Goal: Communication & Community: Answer question/provide support

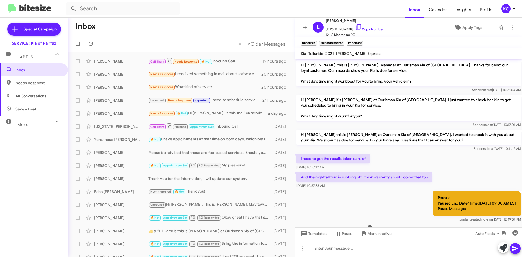
scroll to position [72, 0]
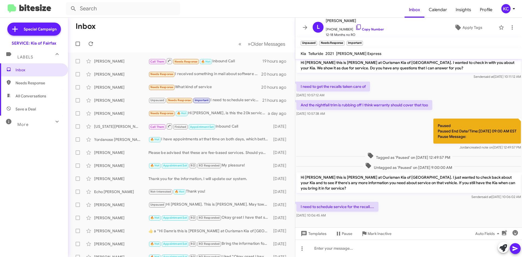
drag, startPoint x: 7, startPoint y: 90, endPoint x: 40, endPoint y: 81, distance: 35.0
click at [40, 81] on span "Needs Response" at bounding box center [39, 82] width 46 height 5
type input "in:needs-response"
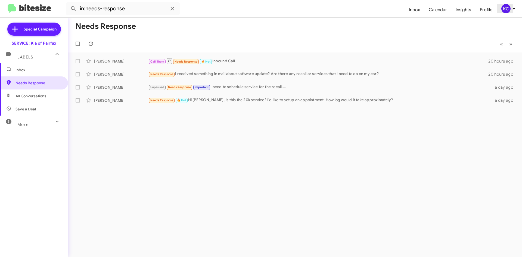
click at [506, 6] on div "KC" at bounding box center [505, 8] width 9 height 9
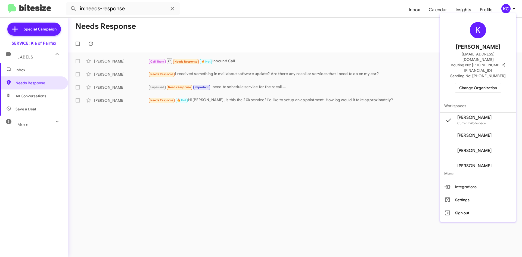
click at [488, 83] on span "Change Organization" at bounding box center [478, 87] width 38 height 9
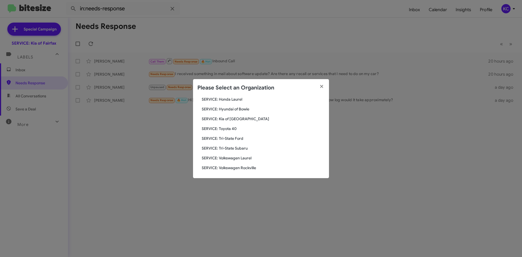
scroll to position [91, 0]
click at [231, 125] on span "SERVICE: Toyota 40" at bounding box center [263, 127] width 123 height 5
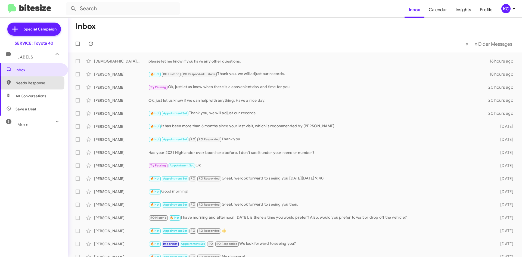
click at [28, 83] on span "Needs Response" at bounding box center [39, 82] width 46 height 5
type input "in:needs-response"
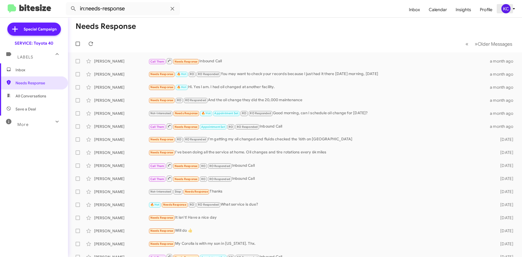
click at [508, 8] on div "KC" at bounding box center [505, 8] width 9 height 9
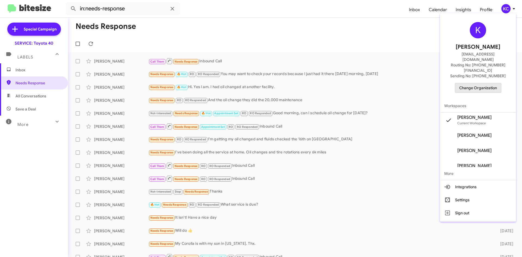
click at [481, 83] on span "Change Organization" at bounding box center [478, 87] width 38 height 9
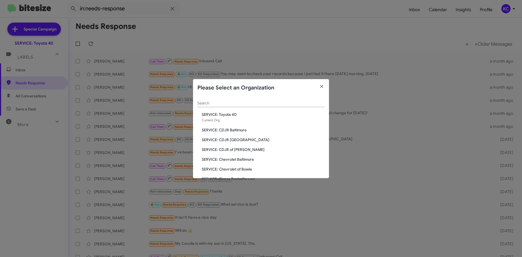
click at [236, 149] on span "SERVICE: CDJR of [PERSON_NAME]" at bounding box center [263, 149] width 123 height 5
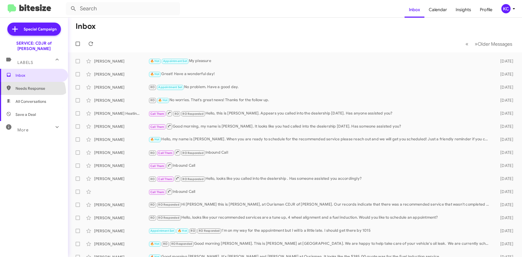
click at [32, 88] on span "Needs Response" at bounding box center [34, 88] width 68 height 13
type input "in:needs-response"
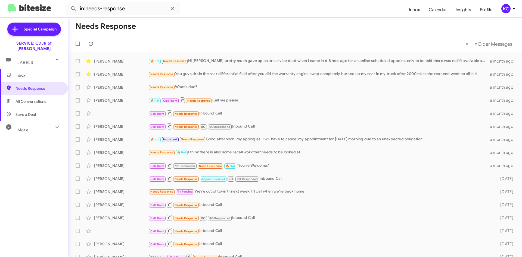
click at [504, 8] on div "KC" at bounding box center [505, 8] width 9 height 9
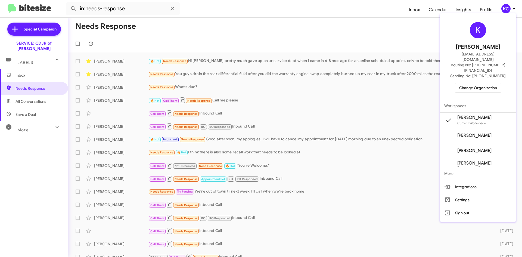
click at [484, 83] on span "Change Organization" at bounding box center [478, 87] width 38 height 9
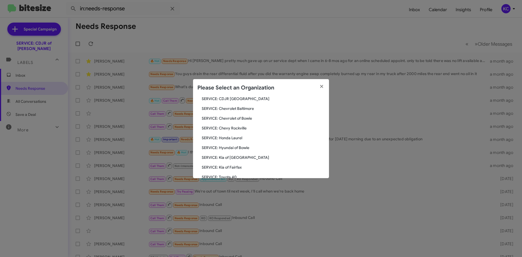
scroll to position [54, 0]
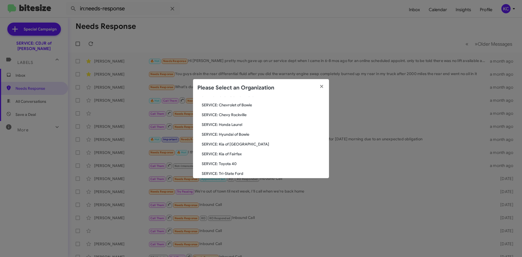
click at [241, 134] on span "SERVICE: Hyundai of Bowie" at bounding box center [263, 134] width 123 height 5
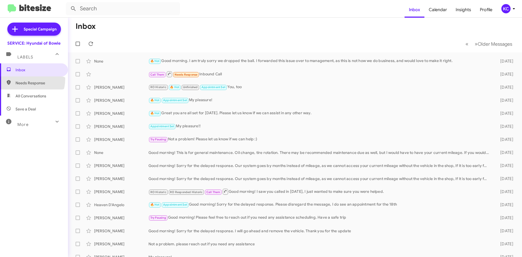
click at [24, 79] on span "Needs Response" at bounding box center [34, 82] width 68 height 13
type input "in:needs-response"
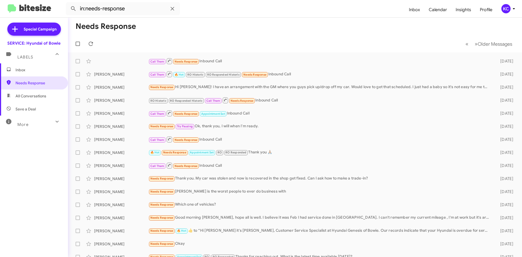
click at [508, 11] on div "KC" at bounding box center [505, 8] width 9 height 9
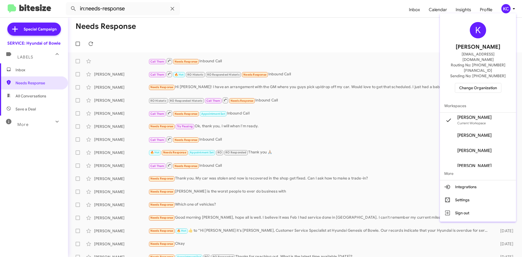
click at [488, 83] on span "Change Organization" at bounding box center [478, 87] width 38 height 9
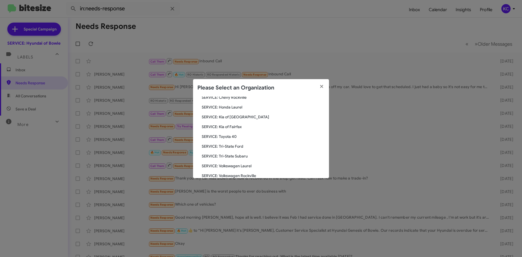
scroll to position [91, 0]
click at [234, 147] on span "SERVICE: Tri-State Subaru" at bounding box center [263, 146] width 123 height 5
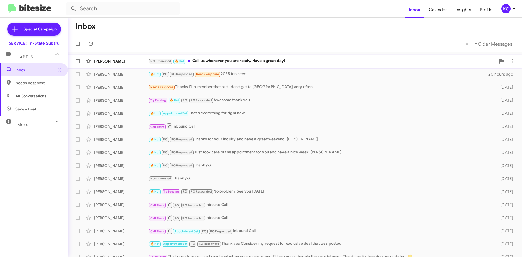
click at [250, 61] on div "Not-Interested 🔥 Hot Call us whenever you are ready. Have a great day!" at bounding box center [322, 61] width 348 height 6
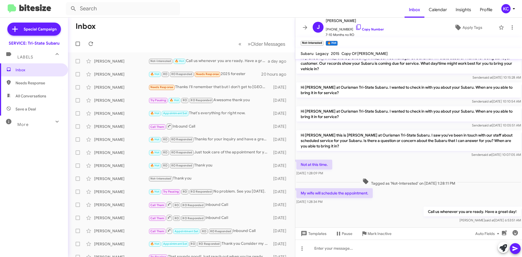
scroll to position [9, 0]
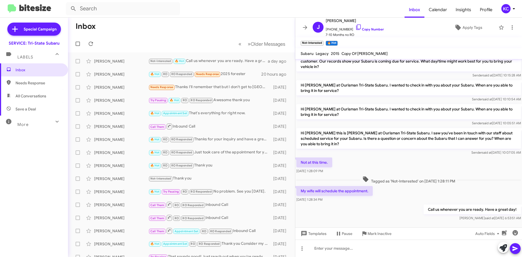
click at [24, 80] on span "Needs Response" at bounding box center [39, 82] width 46 height 5
type input "in:needs-response"
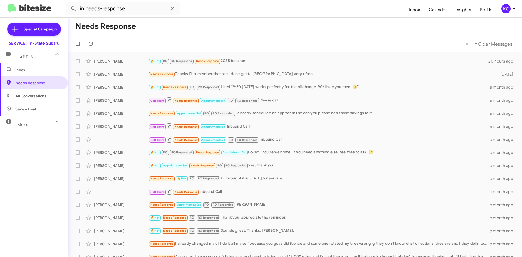
click at [507, 10] on div "KC" at bounding box center [505, 8] width 9 height 9
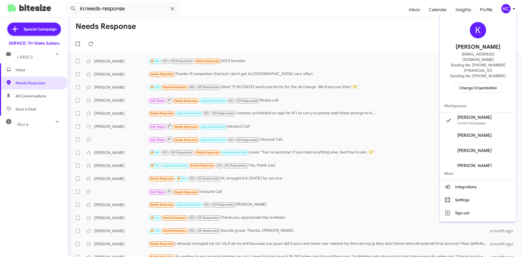
click at [487, 83] on span "Change Organization" at bounding box center [478, 87] width 38 height 9
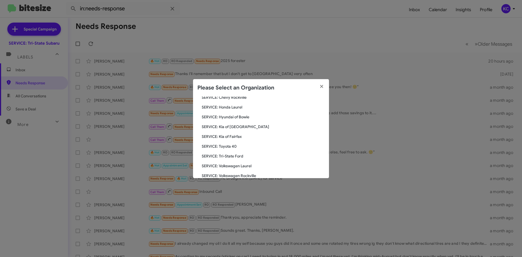
scroll to position [91, 0]
click at [233, 147] on span "SERVICE: Tri-State Ford" at bounding box center [263, 146] width 123 height 5
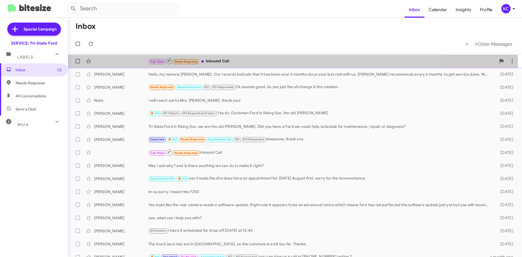
click at [240, 63] on div "Call Them Needs Response Inbound Call" at bounding box center [322, 61] width 348 height 7
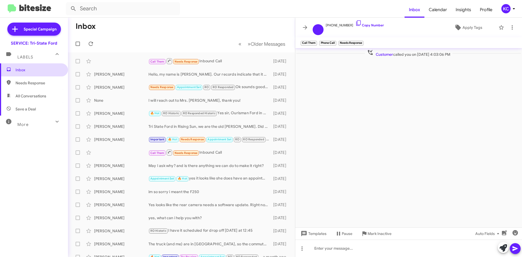
click at [33, 69] on span "Inbox" at bounding box center [39, 69] width 46 height 5
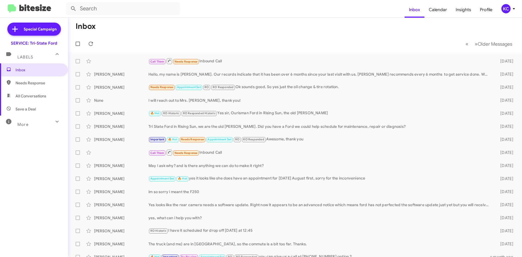
click at [56, 120] on mat-icon at bounding box center [57, 121] width 9 height 9
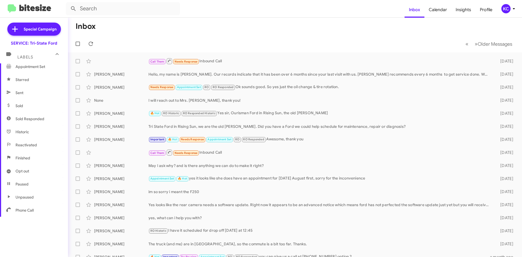
scroll to position [103, 0]
click at [509, 10] on div "KC" at bounding box center [505, 8] width 9 height 9
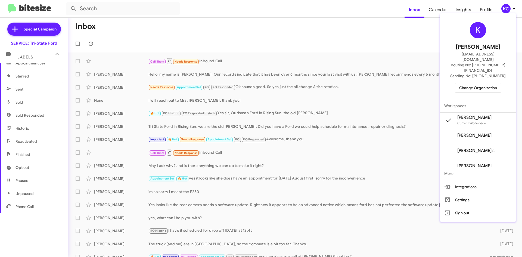
click at [488, 83] on span "Change Organization" at bounding box center [478, 87] width 38 height 9
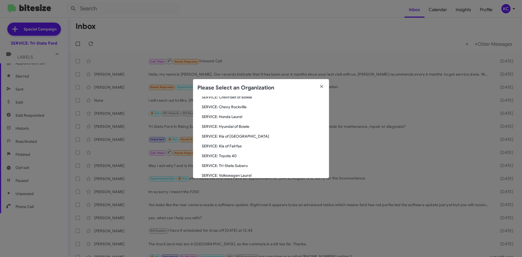
scroll to position [82, 0]
click at [220, 137] on span "SERVICE: Kia of Fairfax" at bounding box center [263, 136] width 123 height 5
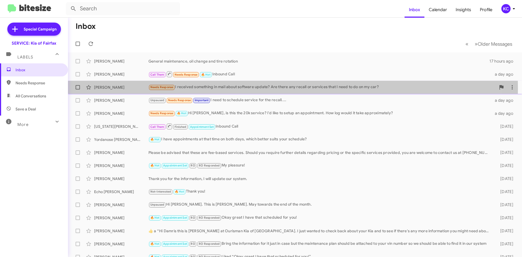
click at [234, 89] on div "Needs Response I received something in mail about software update? Are there an…" at bounding box center [322, 87] width 348 height 6
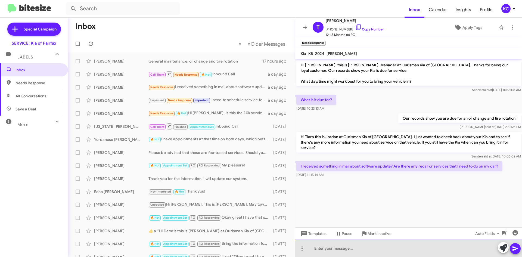
click at [346, 252] on div at bounding box center [408, 248] width 227 height 17
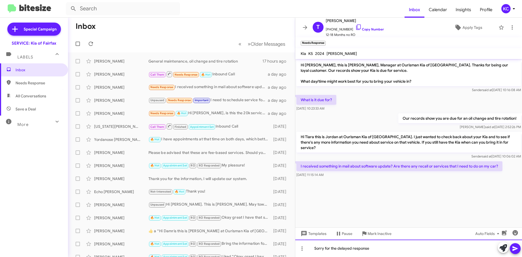
click at [388, 251] on div "Sorry for the delayed response" at bounding box center [408, 248] width 227 height 17
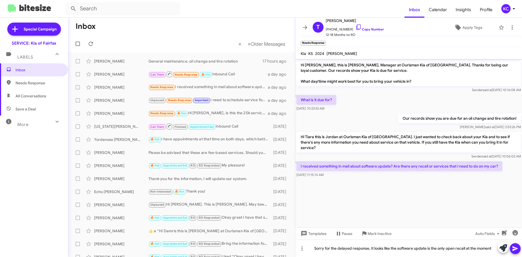
click at [512, 248] on button at bounding box center [515, 248] width 11 height 11
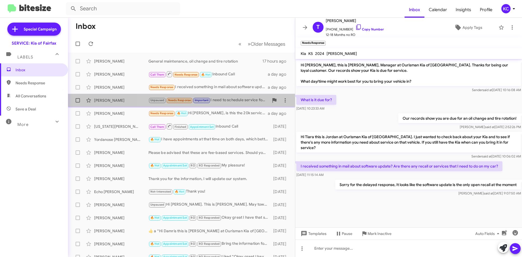
click at [238, 96] on div "Logan Perel Unpaused Needs Response Important I need to schedule service for th…" at bounding box center [181, 100] width 218 height 11
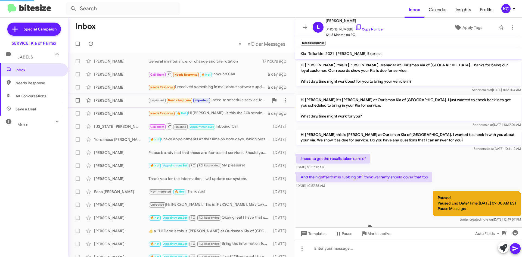
scroll to position [72, 0]
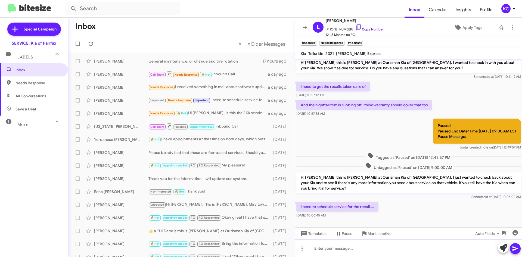
click at [351, 252] on div at bounding box center [408, 248] width 227 height 17
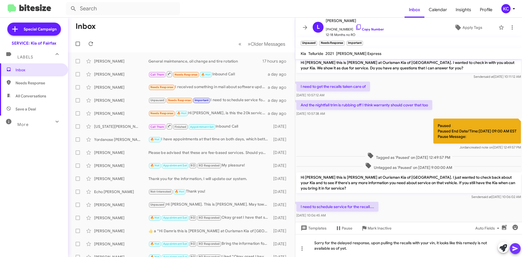
click at [519, 251] on button at bounding box center [515, 248] width 11 height 11
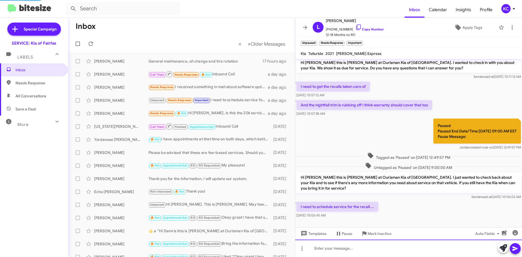
scroll to position [0, 0]
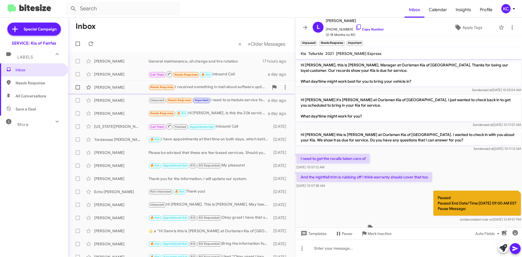
click at [217, 85] on div "Needs Response I received something in mail about software update? Are there an…" at bounding box center [208, 87] width 120 height 6
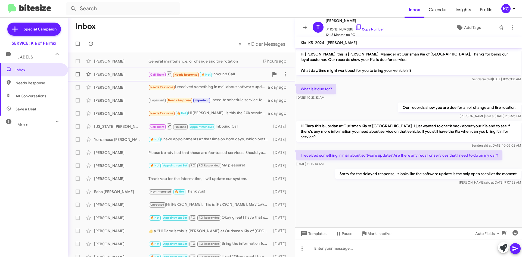
click at [219, 78] on div "Call Them Needs Response 🔥 Hot Inbound Call" at bounding box center [208, 74] width 120 height 7
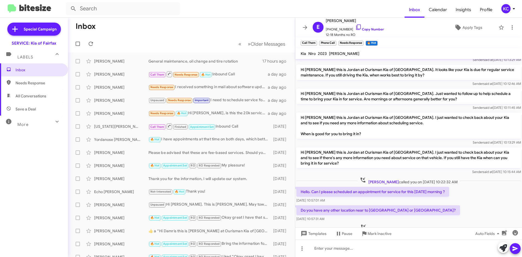
scroll to position [140, 0]
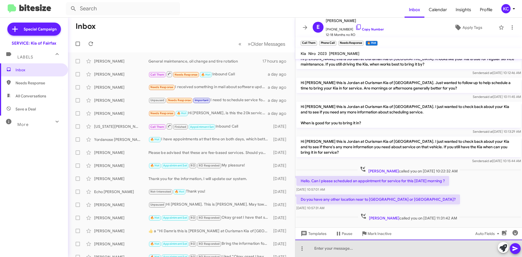
click at [346, 247] on div at bounding box center [408, 248] width 227 height 17
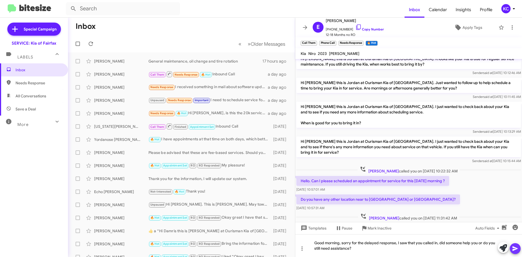
click at [516, 252] on span at bounding box center [515, 248] width 7 height 11
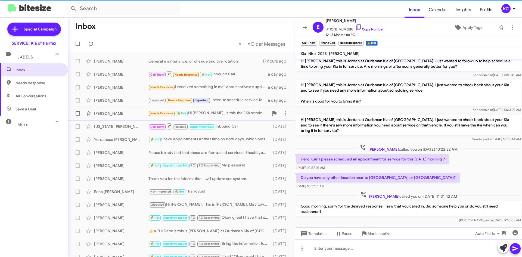
scroll to position [165, 0]
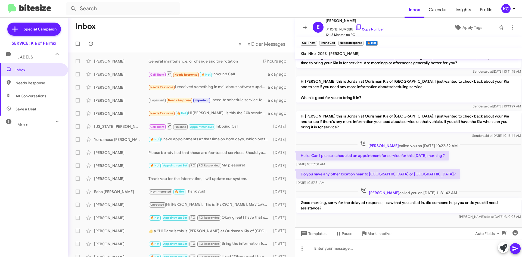
click at [23, 78] on span "Needs Response" at bounding box center [34, 82] width 68 height 13
type input "in:needs-response"
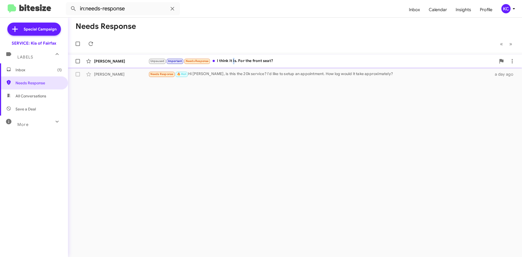
click at [235, 60] on div "Unpaused Important Needs Response I think it is. For the front seat?" at bounding box center [322, 61] width 348 height 6
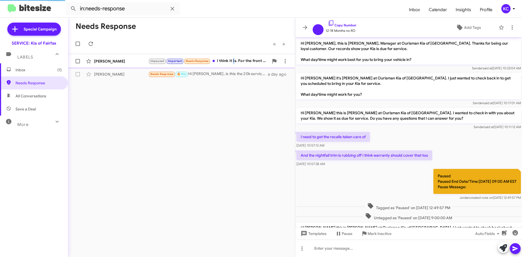
scroll to position [90, 0]
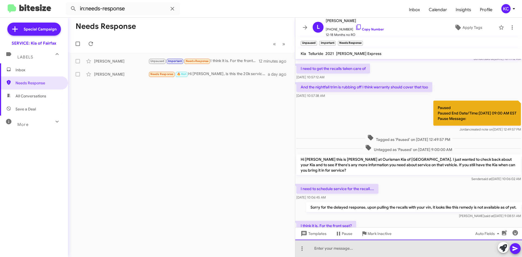
click at [376, 255] on div at bounding box center [408, 248] width 227 height 17
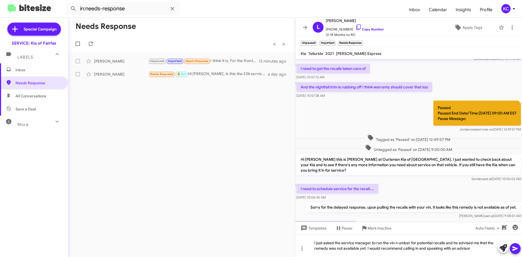
click at [515, 243] on mat-tooltip-component "Insert emoji (Ctrl+Shift+2)" at bounding box center [496, 241] width 44 height 16
click at [513, 252] on icon at bounding box center [515, 248] width 7 height 7
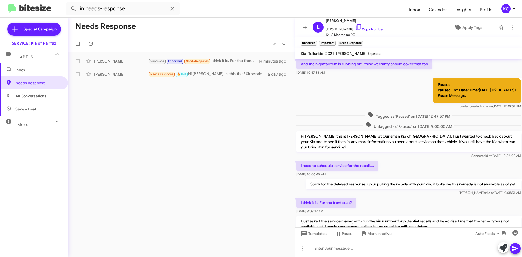
scroll to position [137, 0]
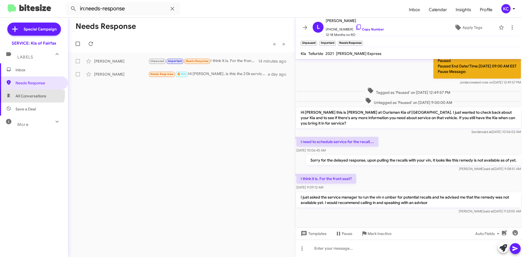
click at [21, 94] on span "All Conversations" at bounding box center [31, 95] width 31 height 5
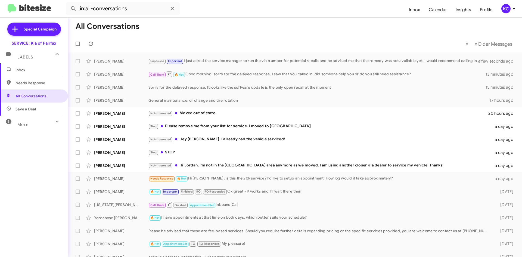
click at [29, 83] on span "Needs Response" at bounding box center [39, 82] width 46 height 5
type input "in:needs-response"
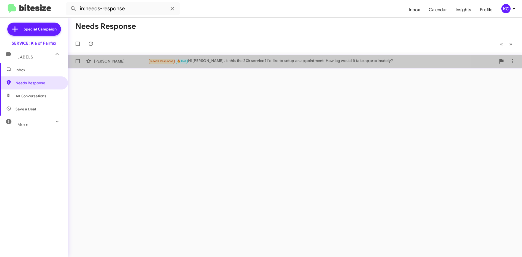
click at [220, 61] on div "Needs Response 🔥 Hot Hi Jordan, is this the 20k service? I'd like to setup an a…" at bounding box center [322, 61] width 348 height 6
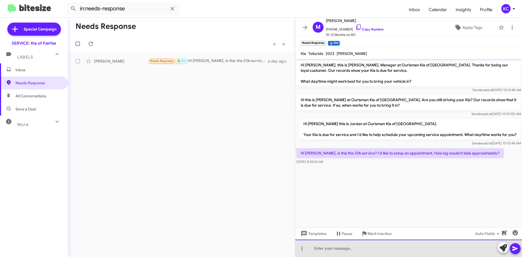
click at [341, 252] on div at bounding box center [408, 248] width 227 height 17
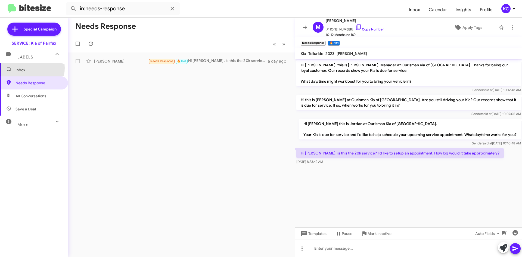
click at [26, 68] on span "Inbox" at bounding box center [39, 69] width 46 height 5
